Goal: Task Accomplishment & Management: Complete application form

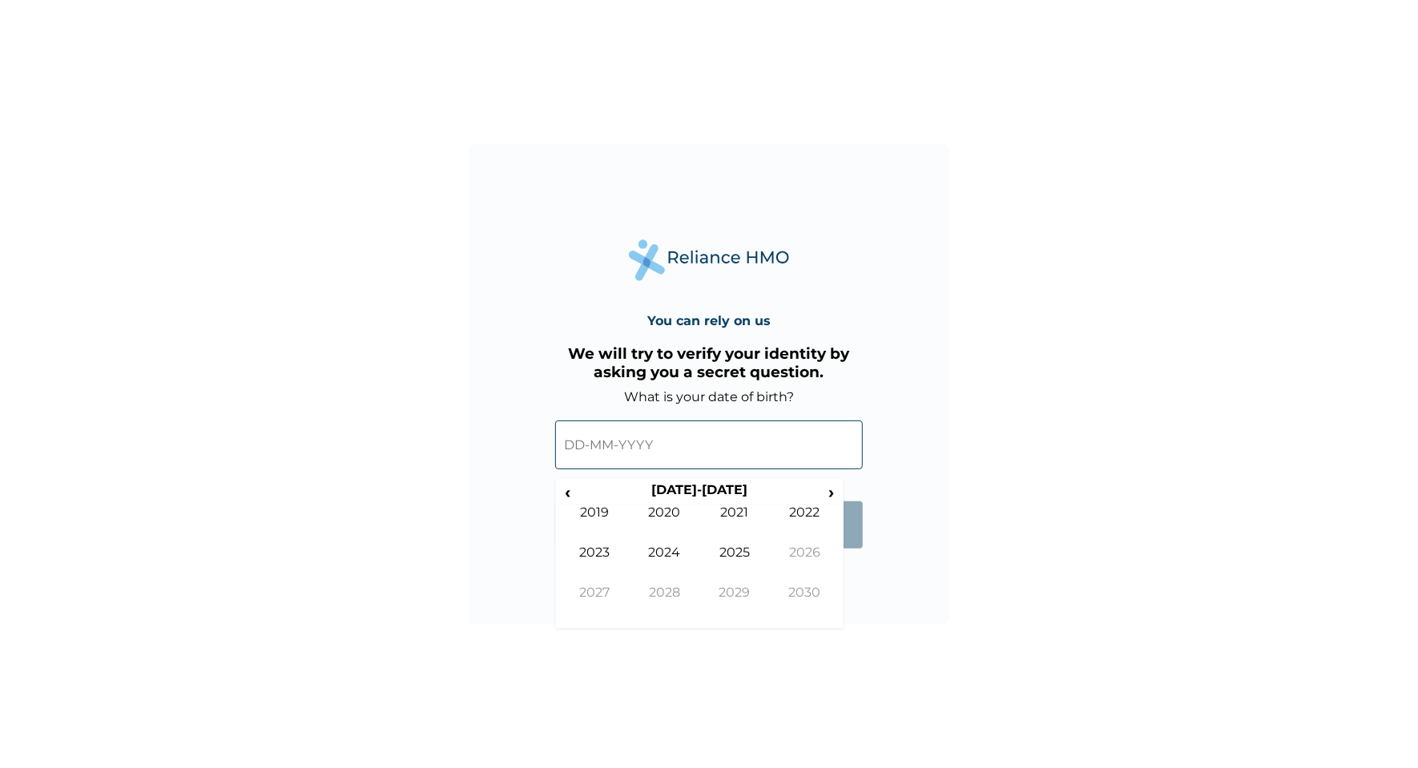
click at [633, 440] on input "text" at bounding box center [709, 445] width 308 height 49
click at [676, 487] on th "2020-2029" at bounding box center [699, 493] width 246 height 22
click at [565, 495] on span "‹" at bounding box center [567, 492] width 17 height 20
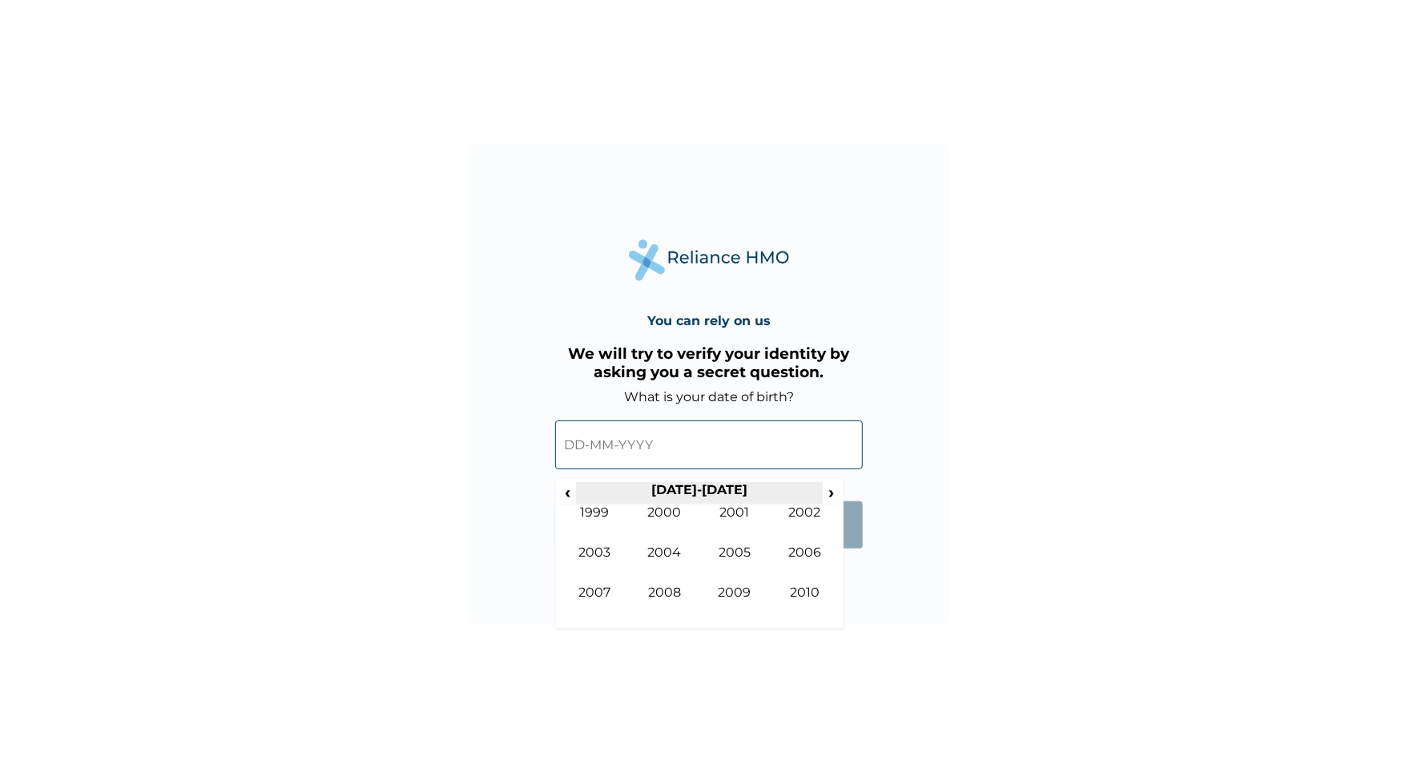
click at [577, 494] on th "2000-2009" at bounding box center [699, 493] width 246 height 22
click at [567, 494] on span "‹" at bounding box center [567, 492] width 17 height 20
click at [798, 556] on td "1996" at bounding box center [805, 565] width 71 height 40
click at [733, 583] on td "Jul" at bounding box center [734, 565] width 71 height 40
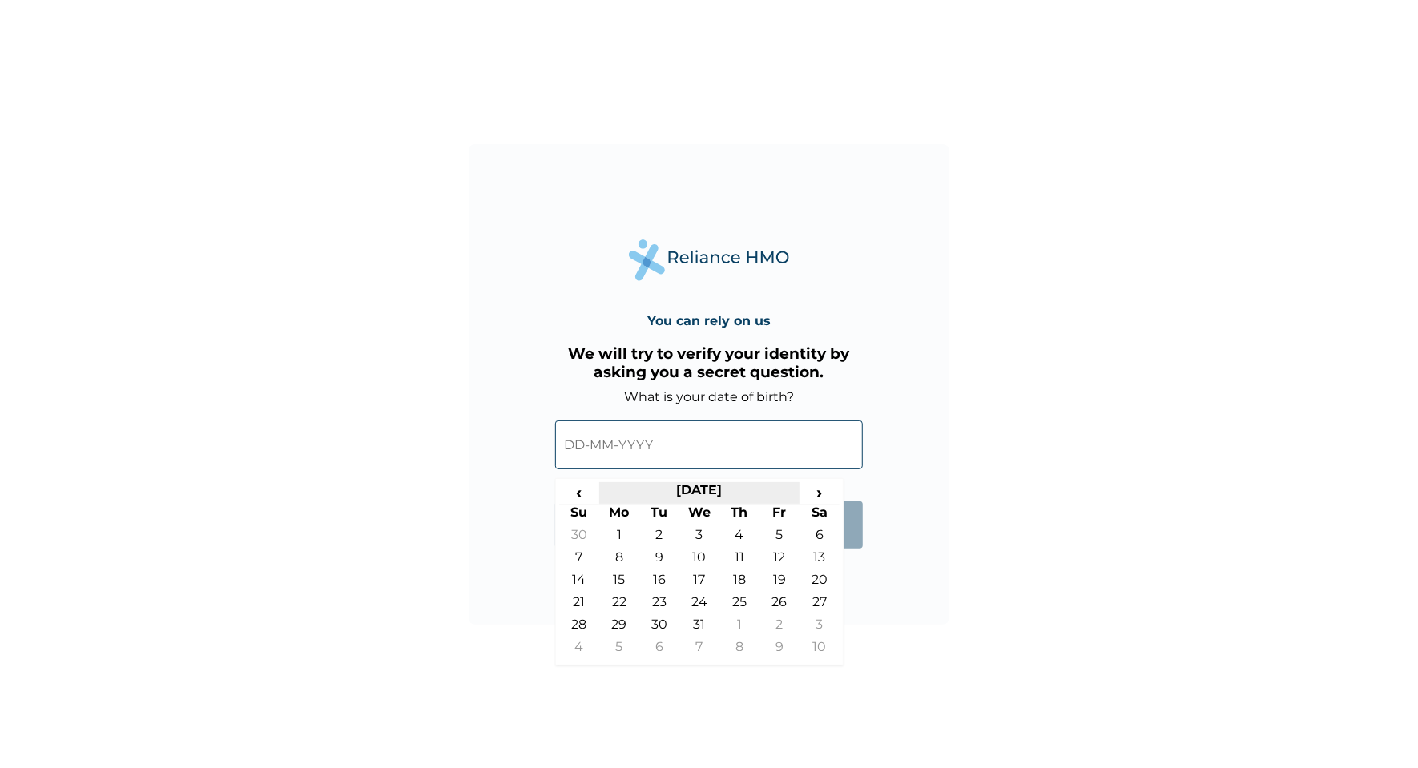
click at [706, 489] on th "July 1996" at bounding box center [699, 493] width 200 height 22
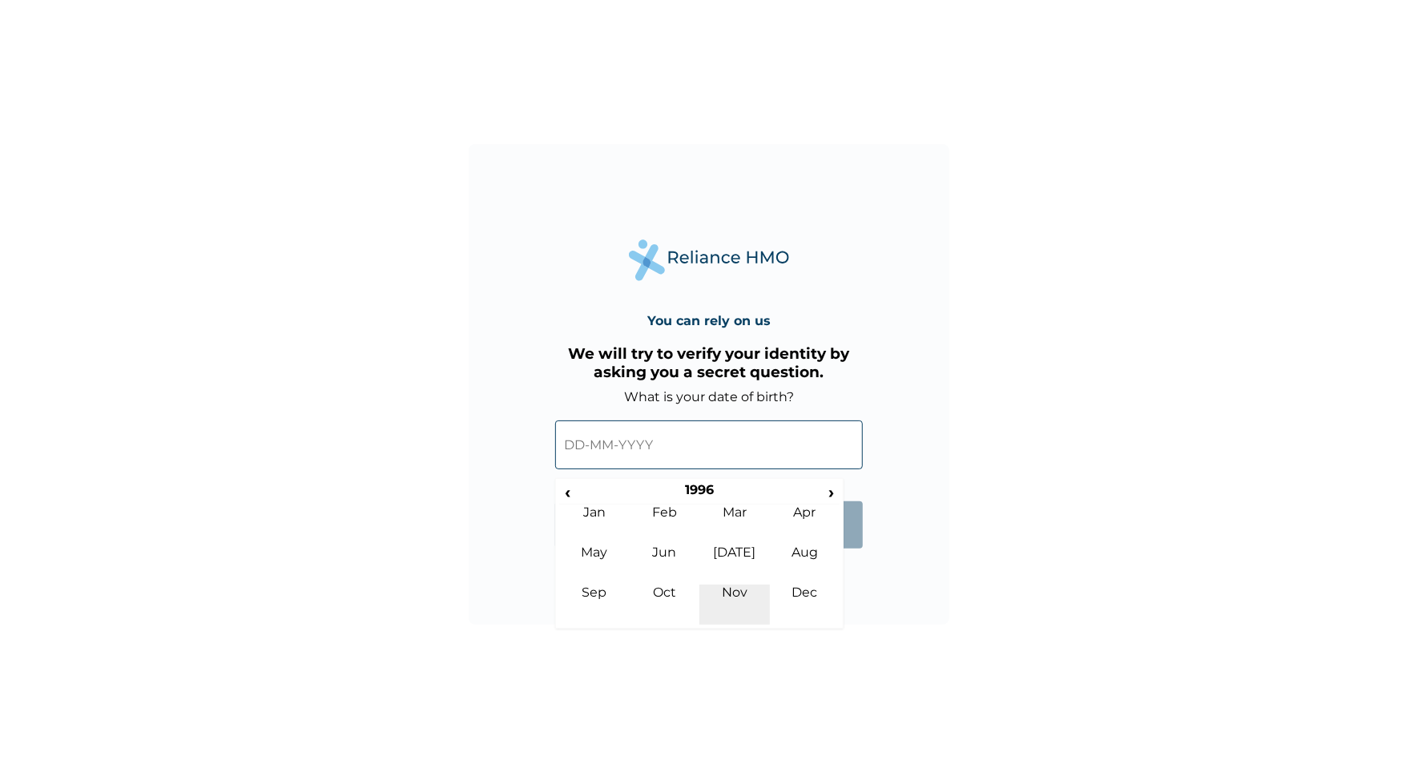
click at [739, 596] on td "Nov" at bounding box center [734, 605] width 71 height 40
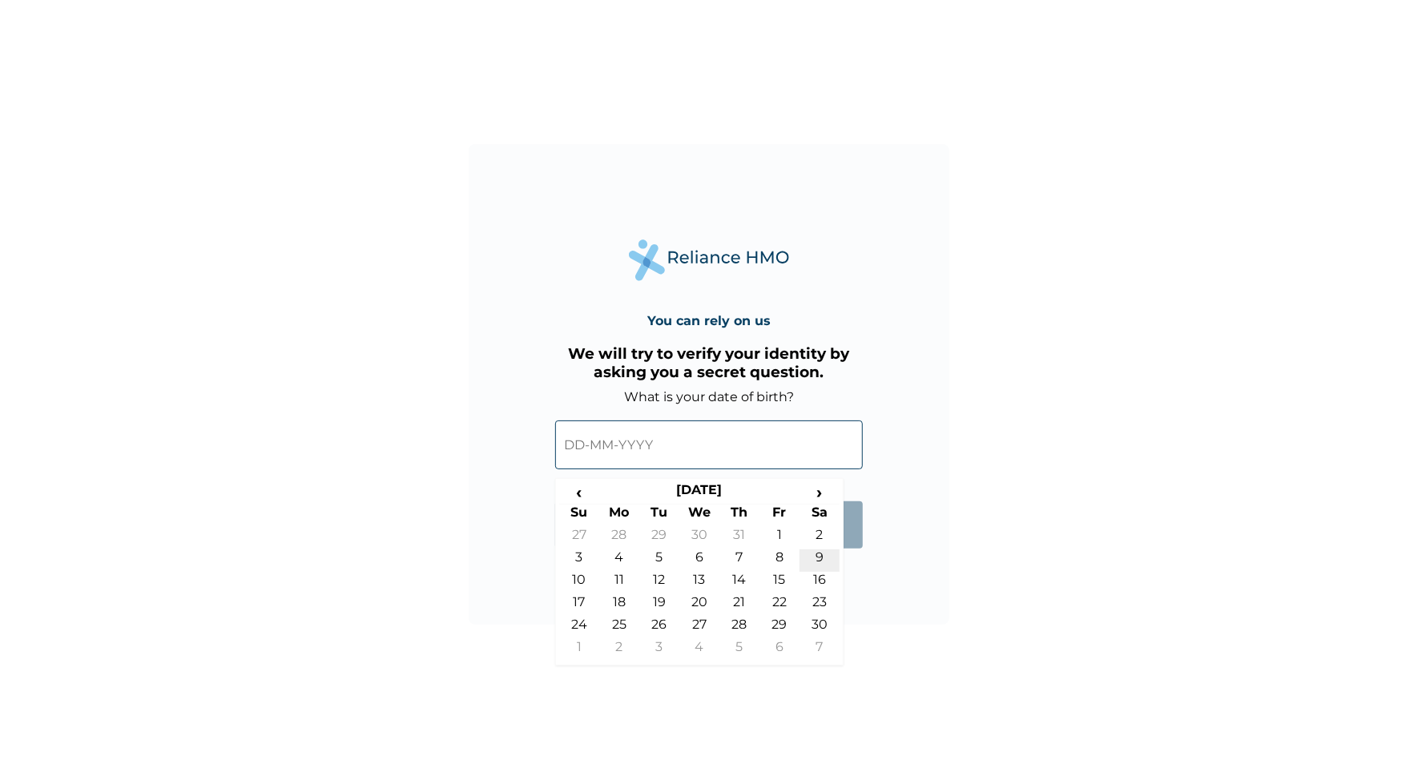
click at [809, 560] on td "9" at bounding box center [820, 561] width 40 height 22
type input "09-11-1996"
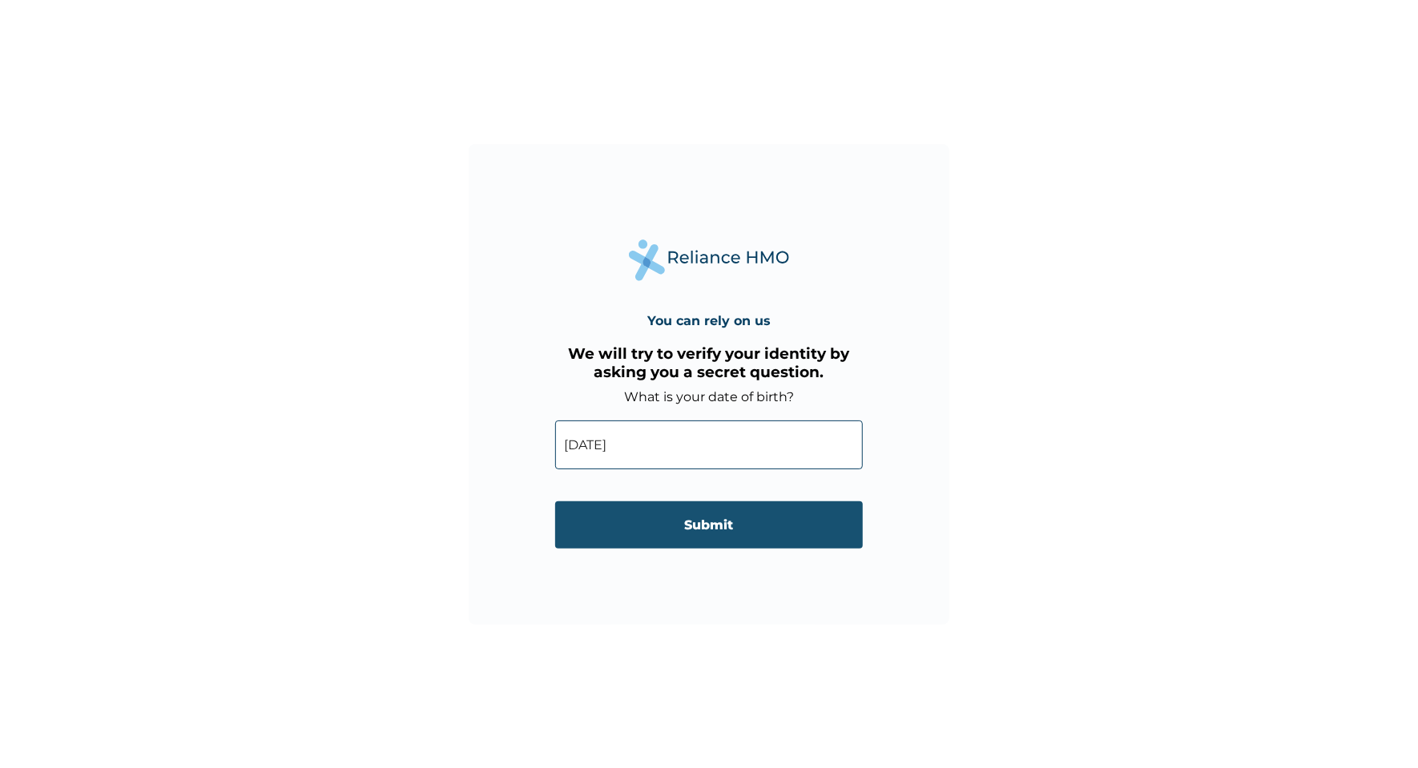
click at [780, 518] on input "Submit" at bounding box center [709, 525] width 308 height 47
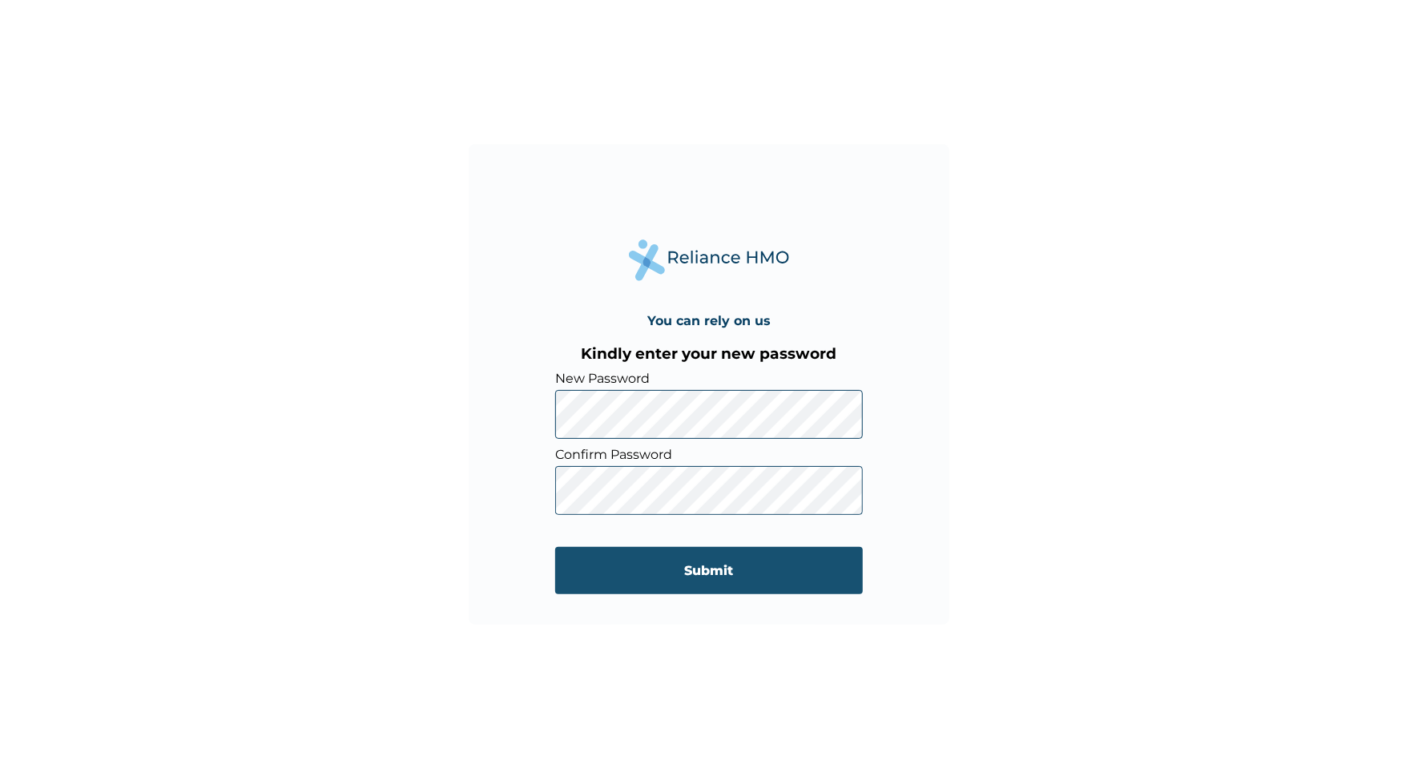
click at [573, 578] on input "Submit" at bounding box center [709, 570] width 308 height 47
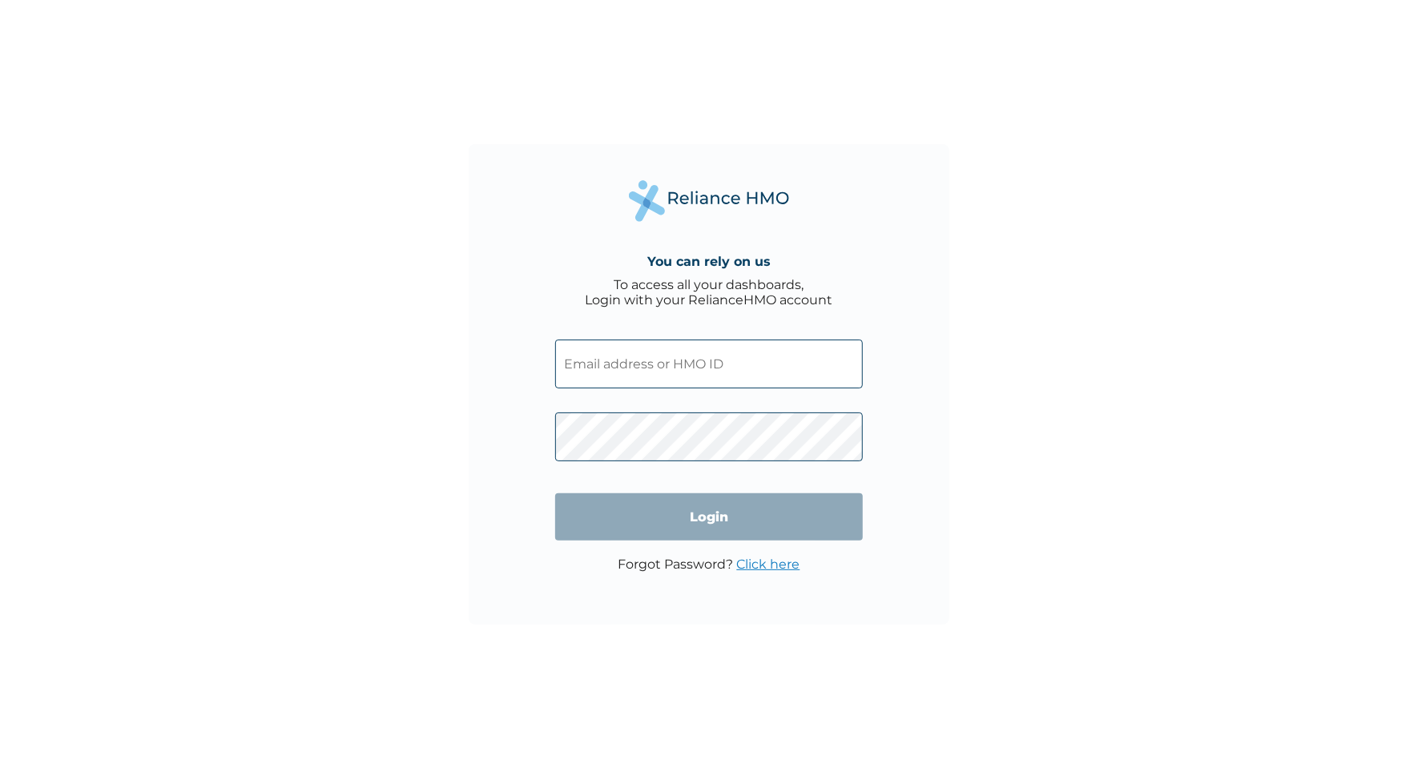
type input "NBC/11347/A"
